Goal: Find contact information: Obtain details needed to contact an individual or organization

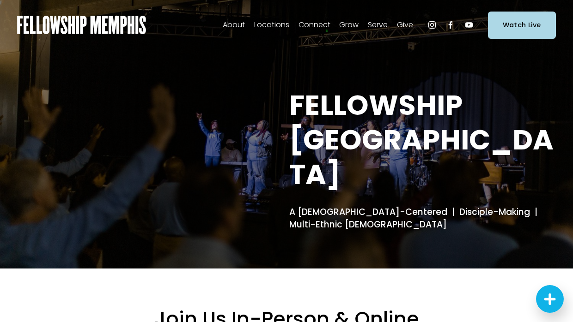
click at [0, 0] on span "Staff" at bounding box center [0, 0] width 0 height 0
click at [0, 0] on span "Kids" at bounding box center [0, 0] width 0 height 0
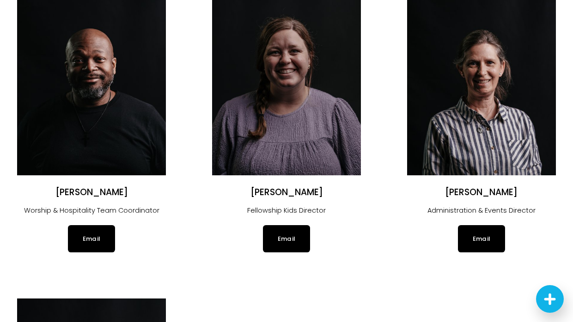
scroll to position [1416, 0]
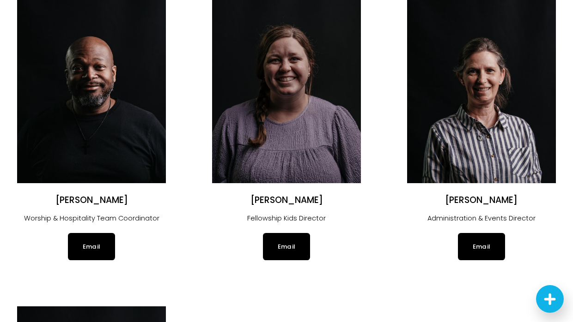
click at [289, 243] on link "Email" at bounding box center [286, 246] width 47 height 27
click at [256, 199] on h2 "Kristin McNair" at bounding box center [286, 201] width 149 height 12
click at [266, 200] on h2 "Kristin McNair" at bounding box center [286, 201] width 149 height 12
copy h2 "Kristin"
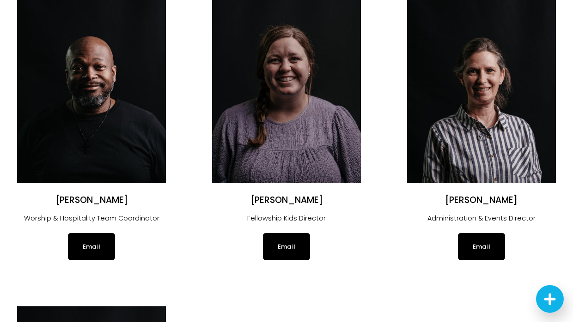
click at [305, 199] on h2 "Kristin McNair" at bounding box center [286, 201] width 149 height 12
copy h2 "McNair"
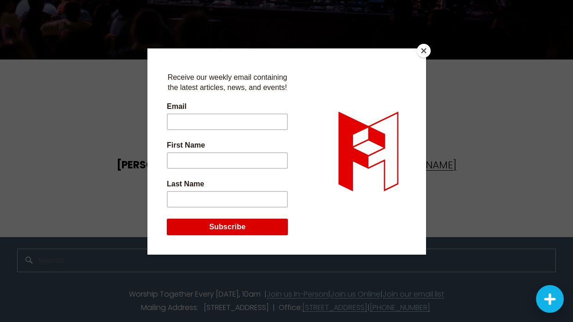
scroll to position [2199, 0]
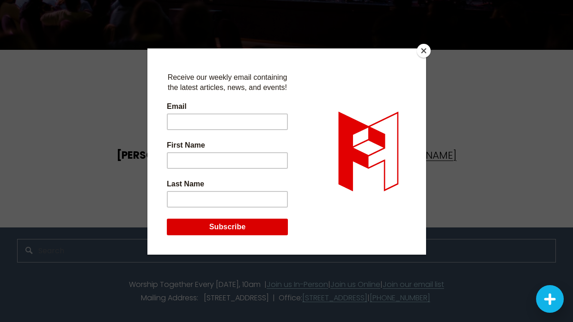
click at [424, 48] on button "Close" at bounding box center [424, 51] width 14 height 14
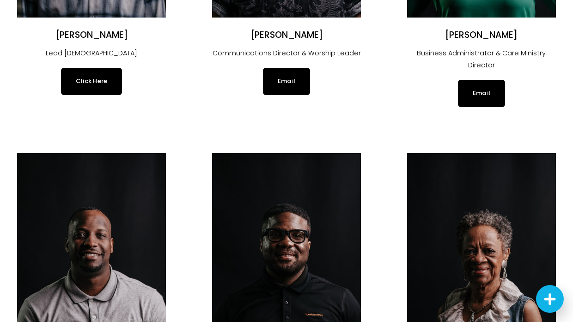
scroll to position [0, 0]
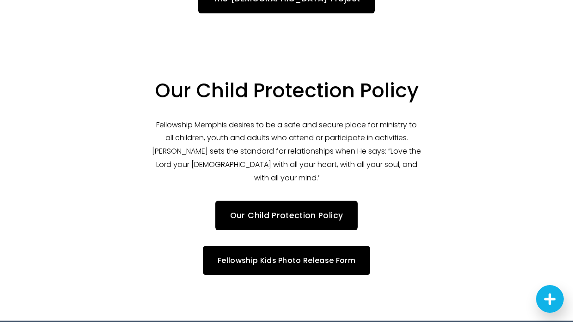
scroll to position [2023, 0]
